Goal: Check status: Check status

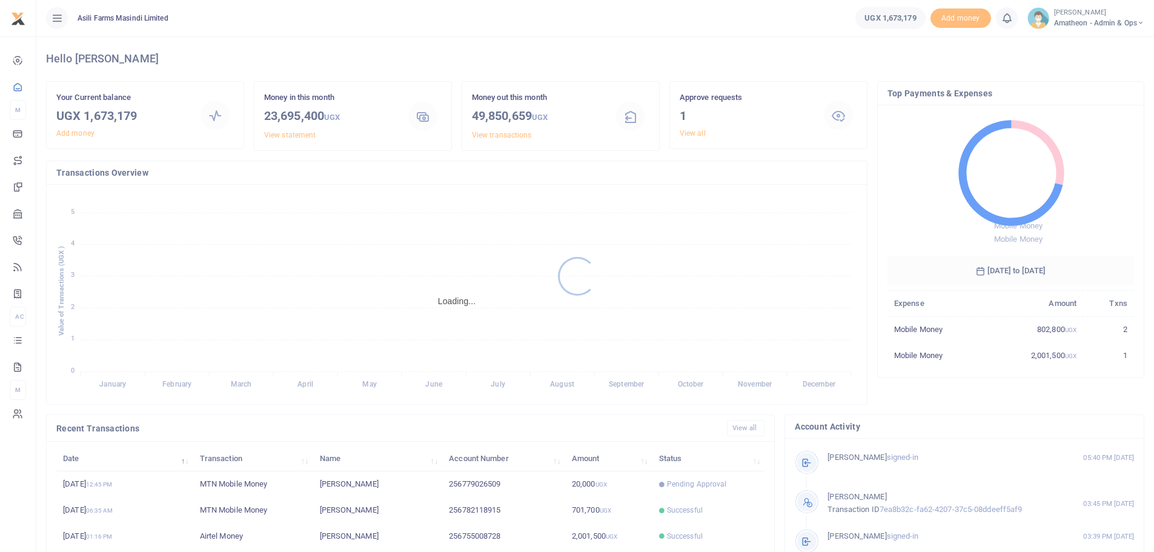
scroll to position [10, 10]
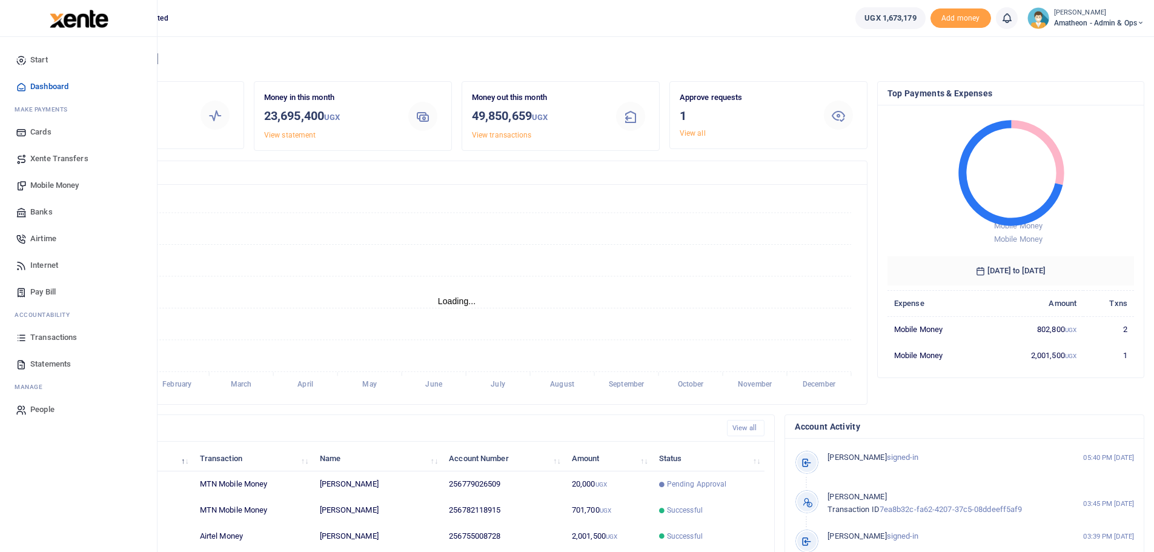
click at [28, 333] on link "Transactions" at bounding box center [79, 337] width 138 height 27
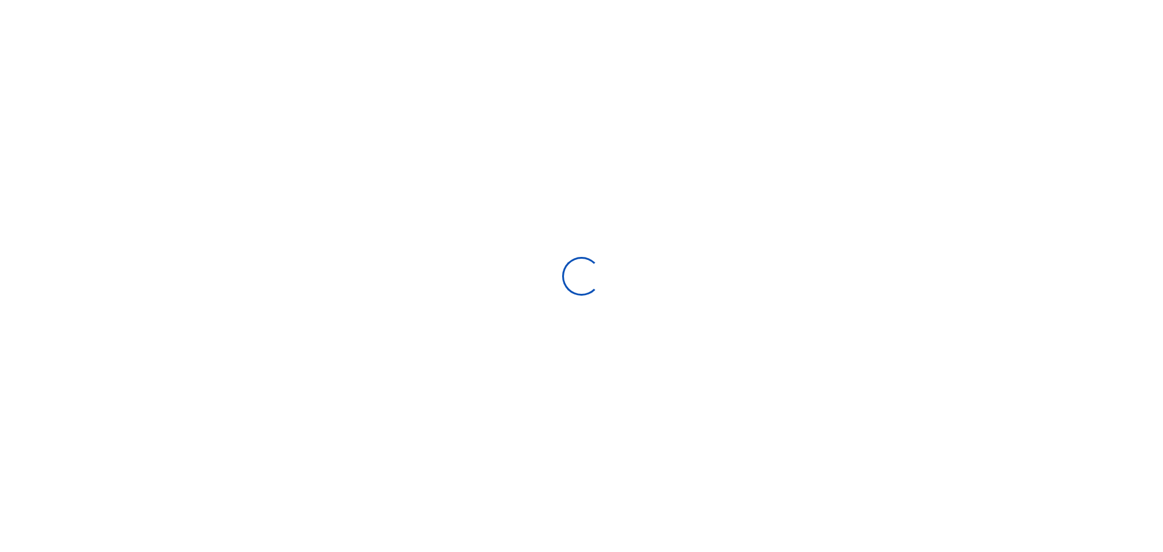
select select
type input "[DATE] - [DATE]"
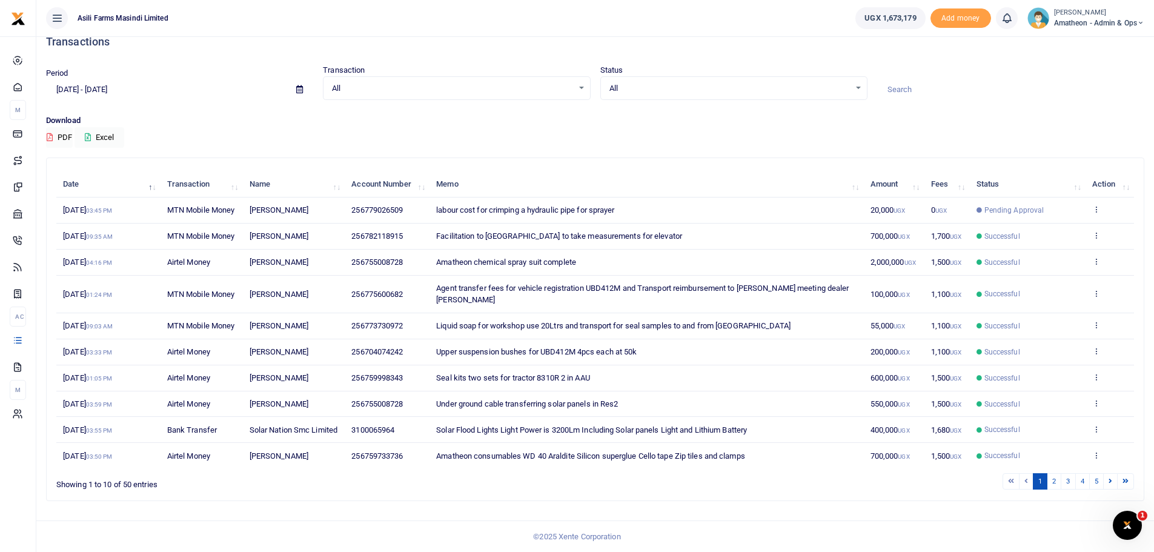
scroll to position [76, 0]
click at [1100, 482] on link "5" at bounding box center [1096, 481] width 15 height 16
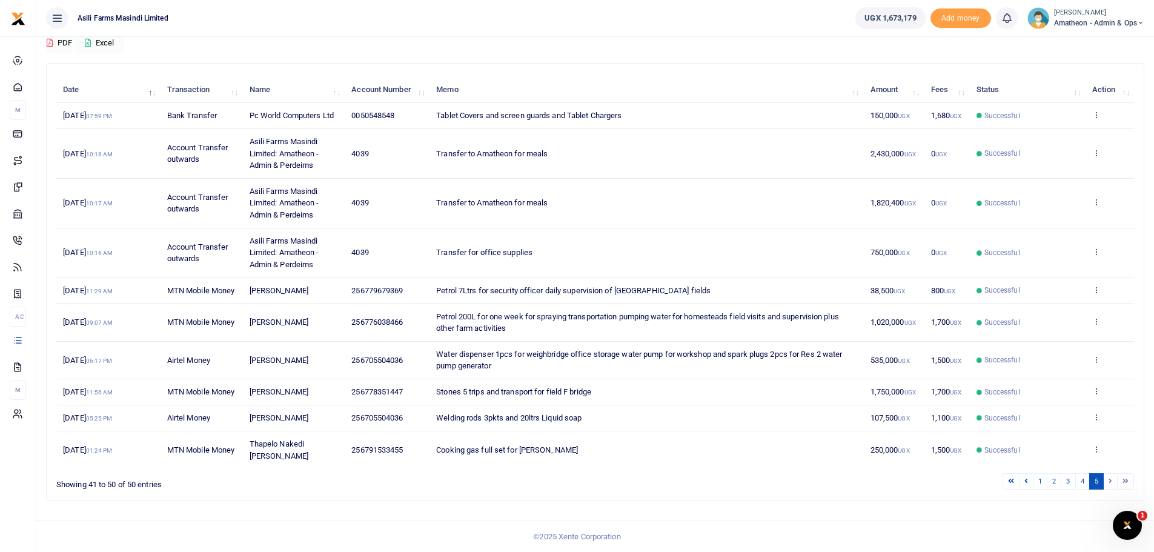
scroll to position [147, 0]
